Goal: Transaction & Acquisition: Download file/media

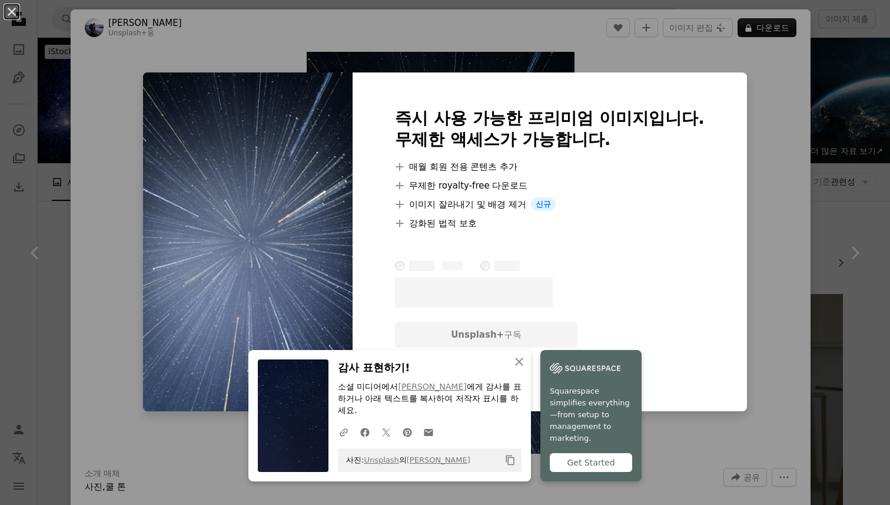
scroll to position [1569, 0]
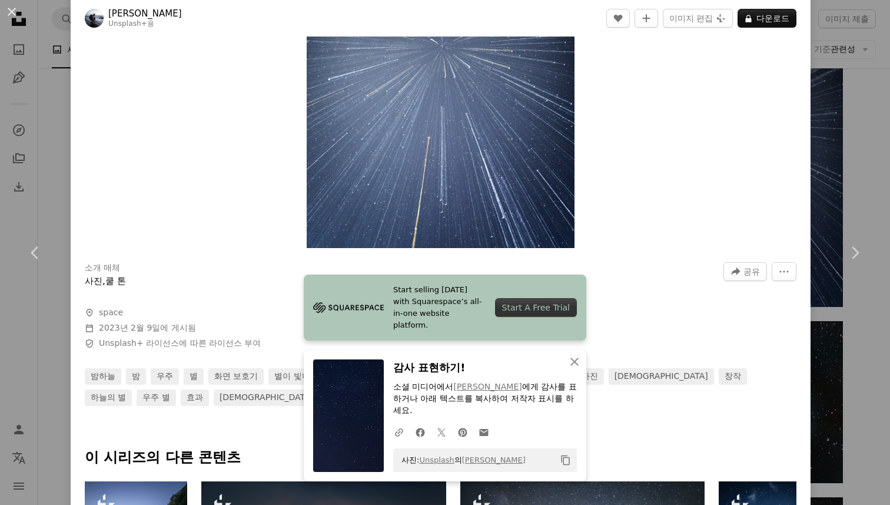
scroll to position [237, 0]
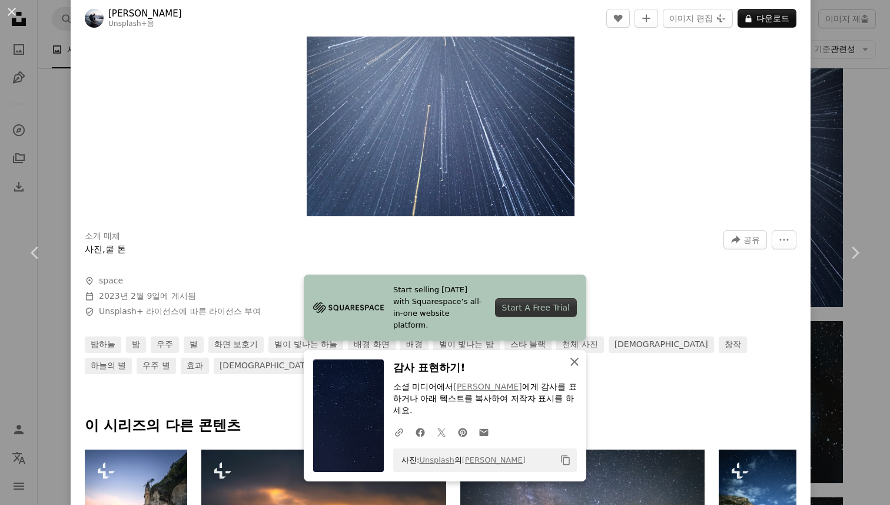
click at [574, 366] on icon "button" at bounding box center [575, 361] width 8 height 8
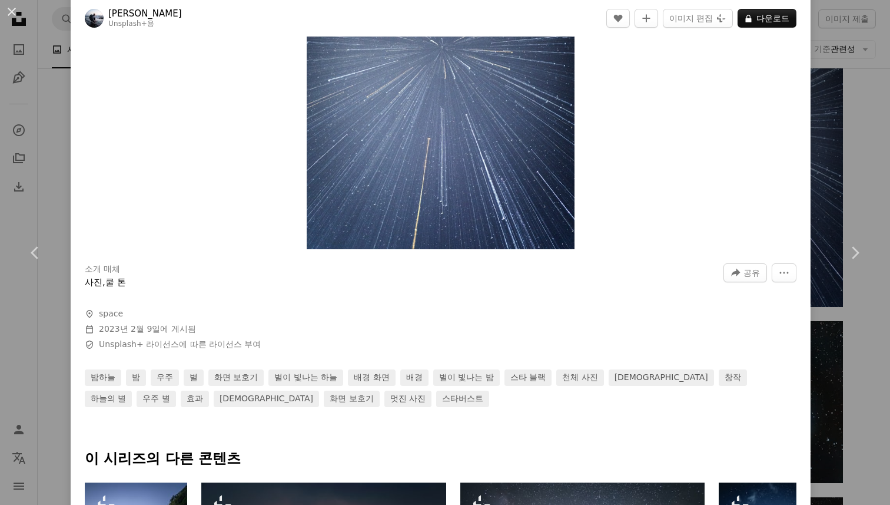
scroll to position [0, 0]
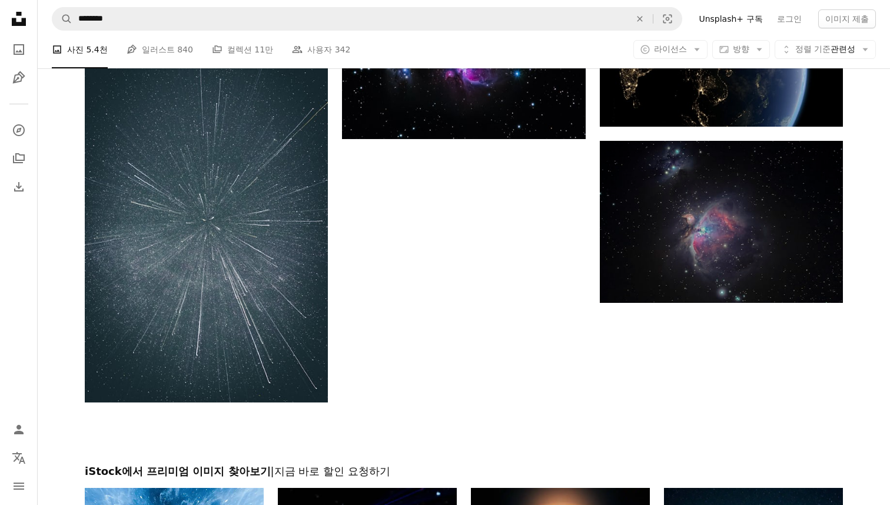
scroll to position [3449, 0]
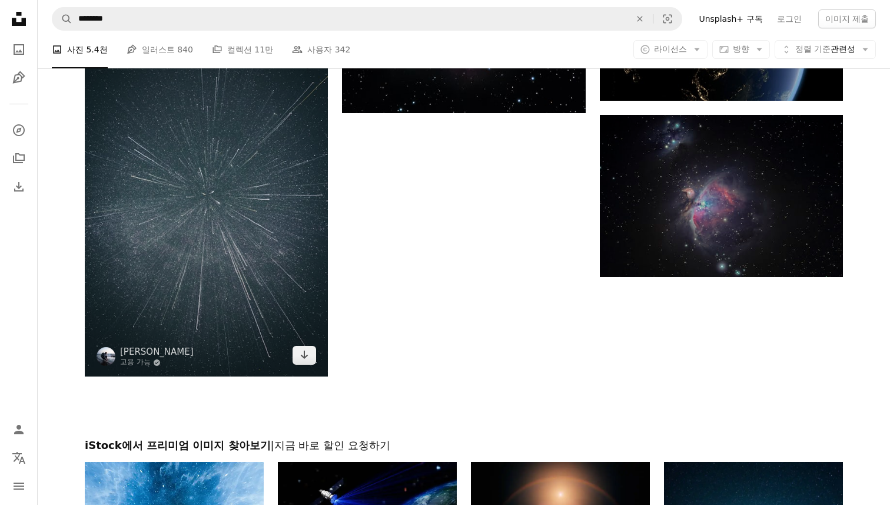
click at [306, 182] on img at bounding box center [206, 194] width 243 height 365
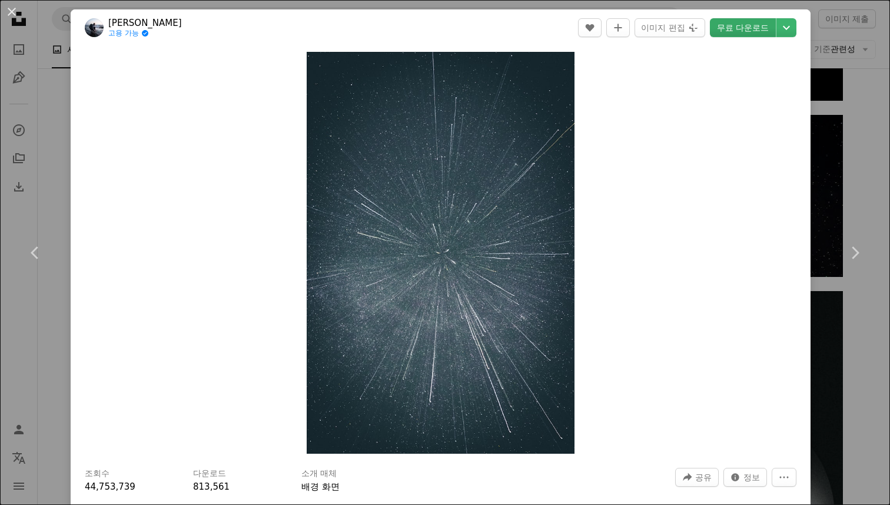
click at [760, 21] on link "무료 다운로드" at bounding box center [743, 27] width 66 height 19
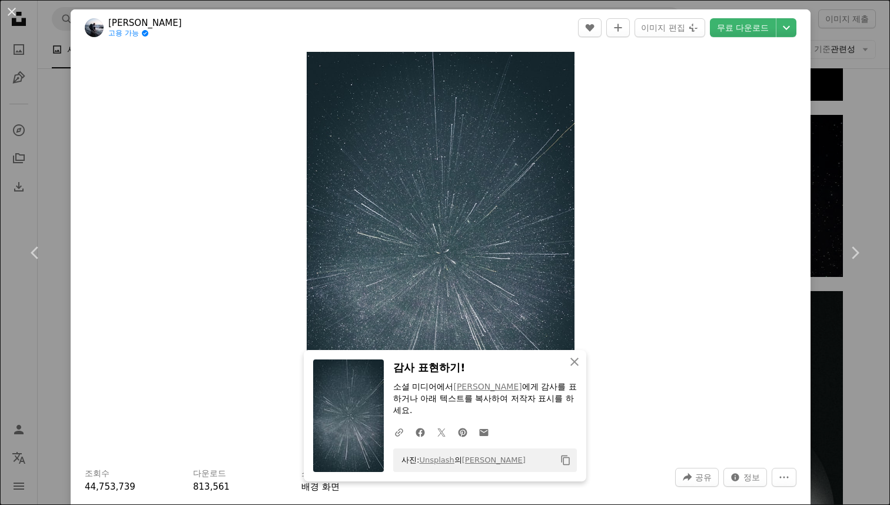
click at [847, 46] on div "An X shape Chevron left Chevron right An X shape 닫기 감사 표현하기! 소셜 미디어에서 [PERSON_N…" at bounding box center [445, 252] width 890 height 505
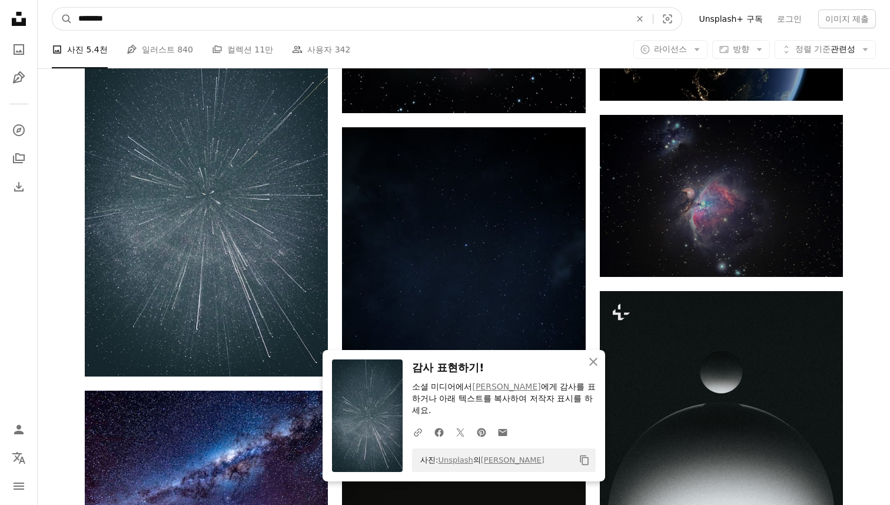
click at [466, 25] on input "********" at bounding box center [349, 19] width 555 height 22
type input "*"
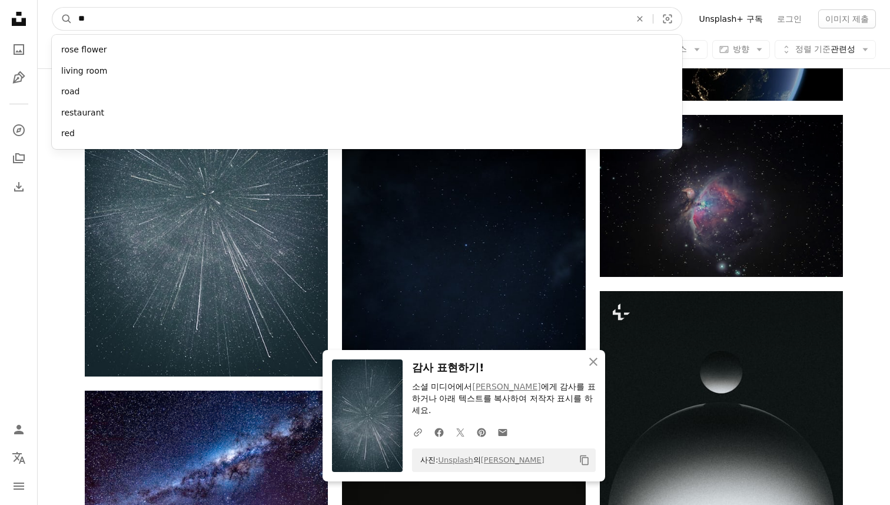
type input "*"
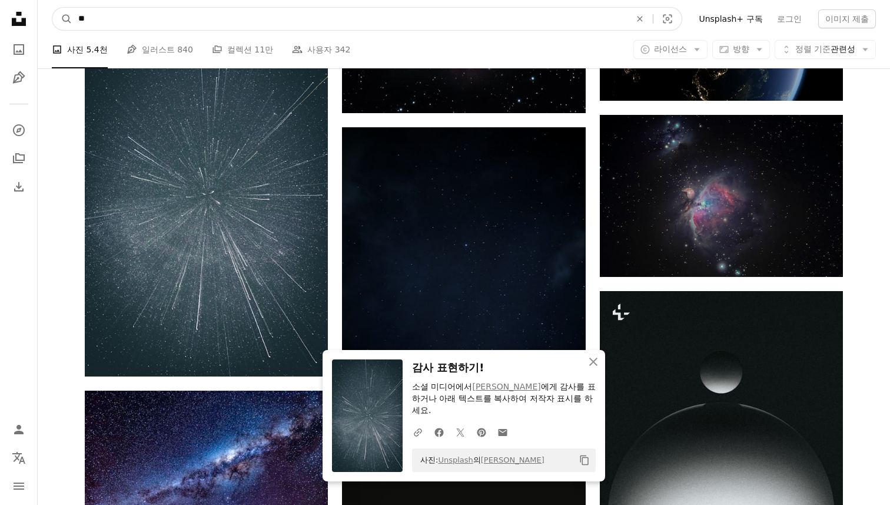
type input "**"
click button "A magnifying glass" at bounding box center [62, 19] width 20 height 22
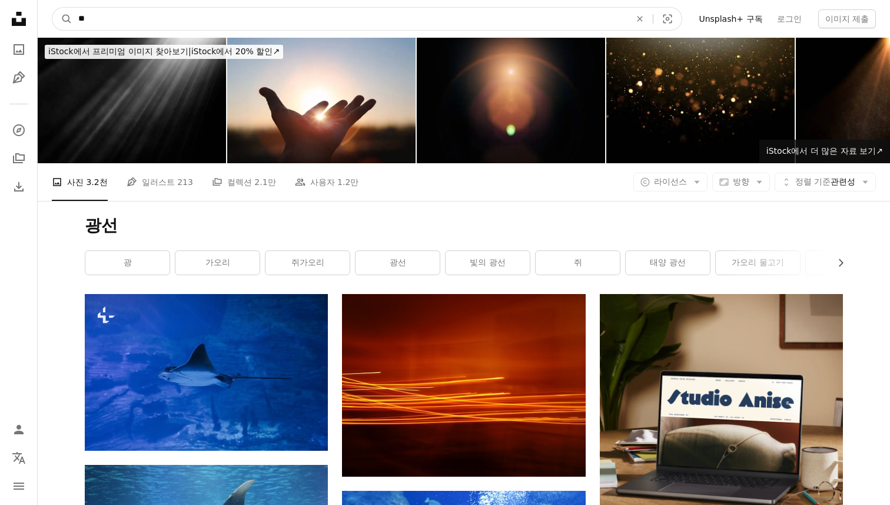
click at [165, 10] on input "**" at bounding box center [349, 19] width 555 height 22
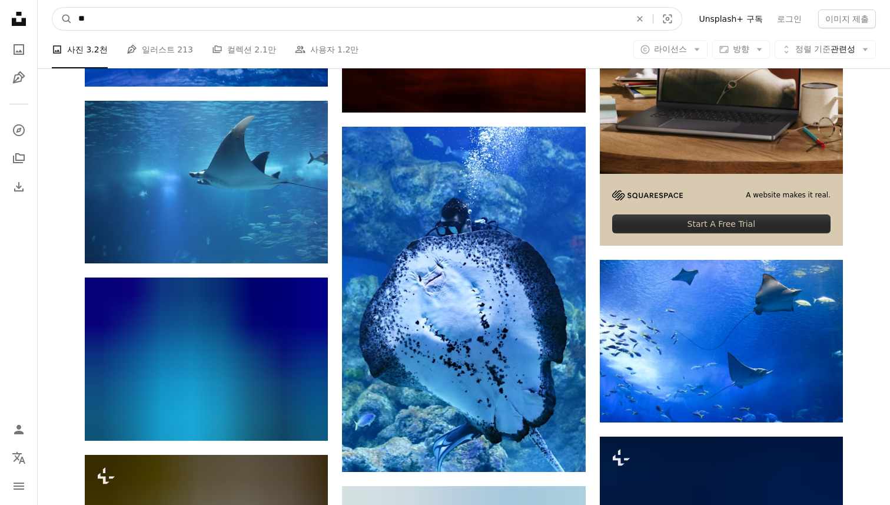
scroll to position [602, 0]
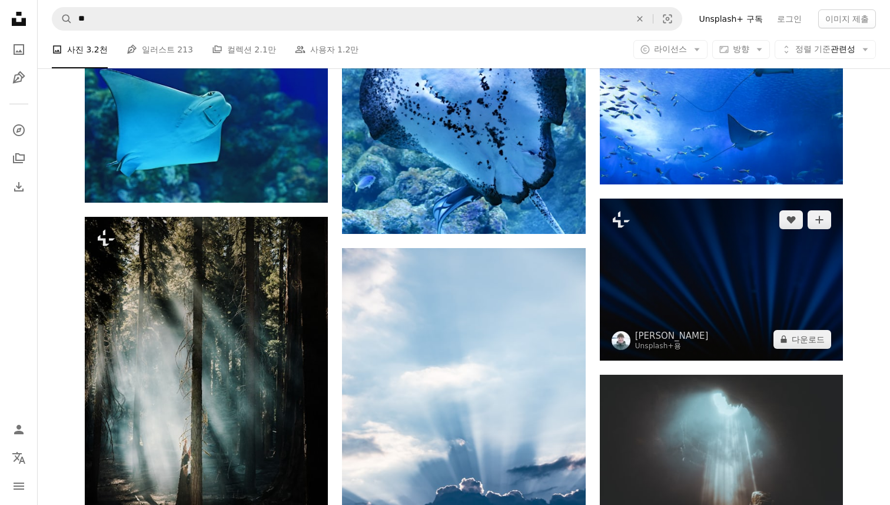
click at [737, 287] on img at bounding box center [721, 279] width 243 height 162
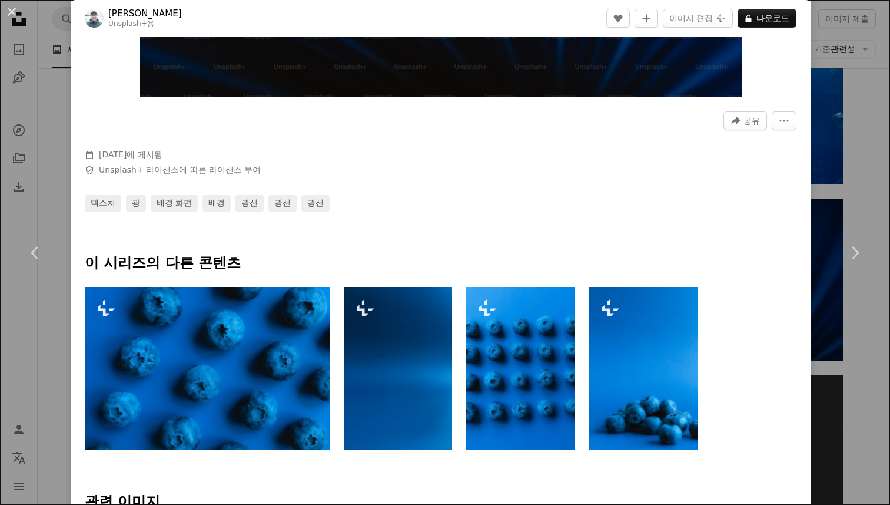
scroll to position [256, 0]
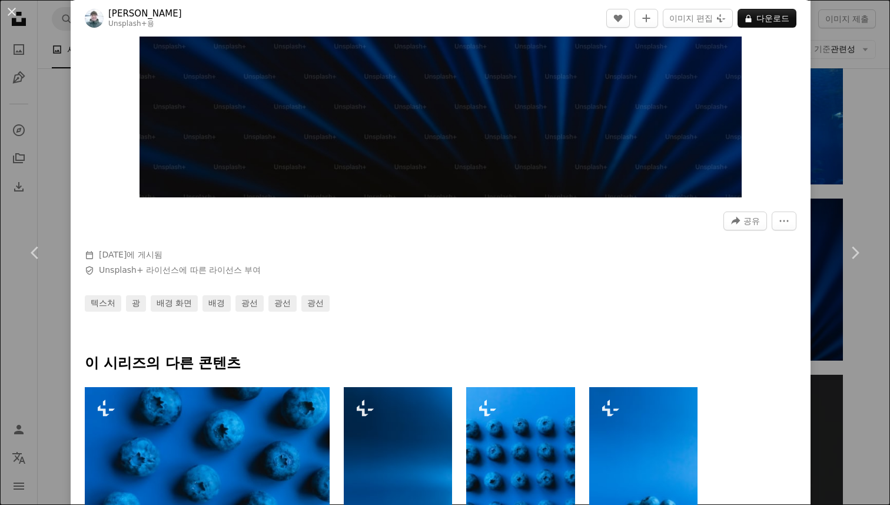
click at [847, 35] on div "An X shape Chevron left Chevron right [PERSON_NAME] Unsplash+ 용 A heart A plus …" at bounding box center [445, 252] width 890 height 505
